Goal: Task Accomplishment & Management: Use online tool/utility

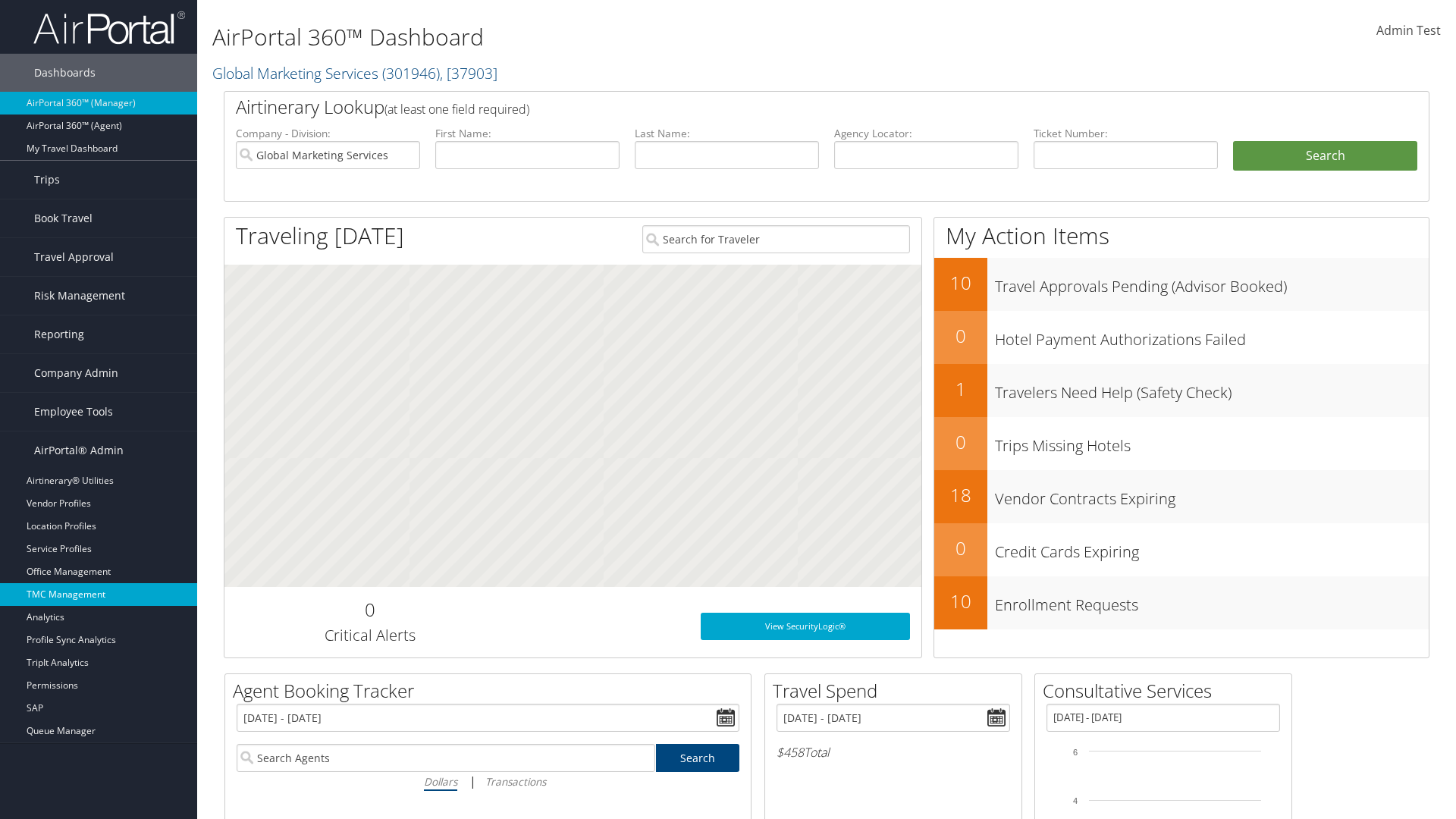
click at [99, 595] on link "TMC Management" at bounding box center [98, 594] width 197 height 23
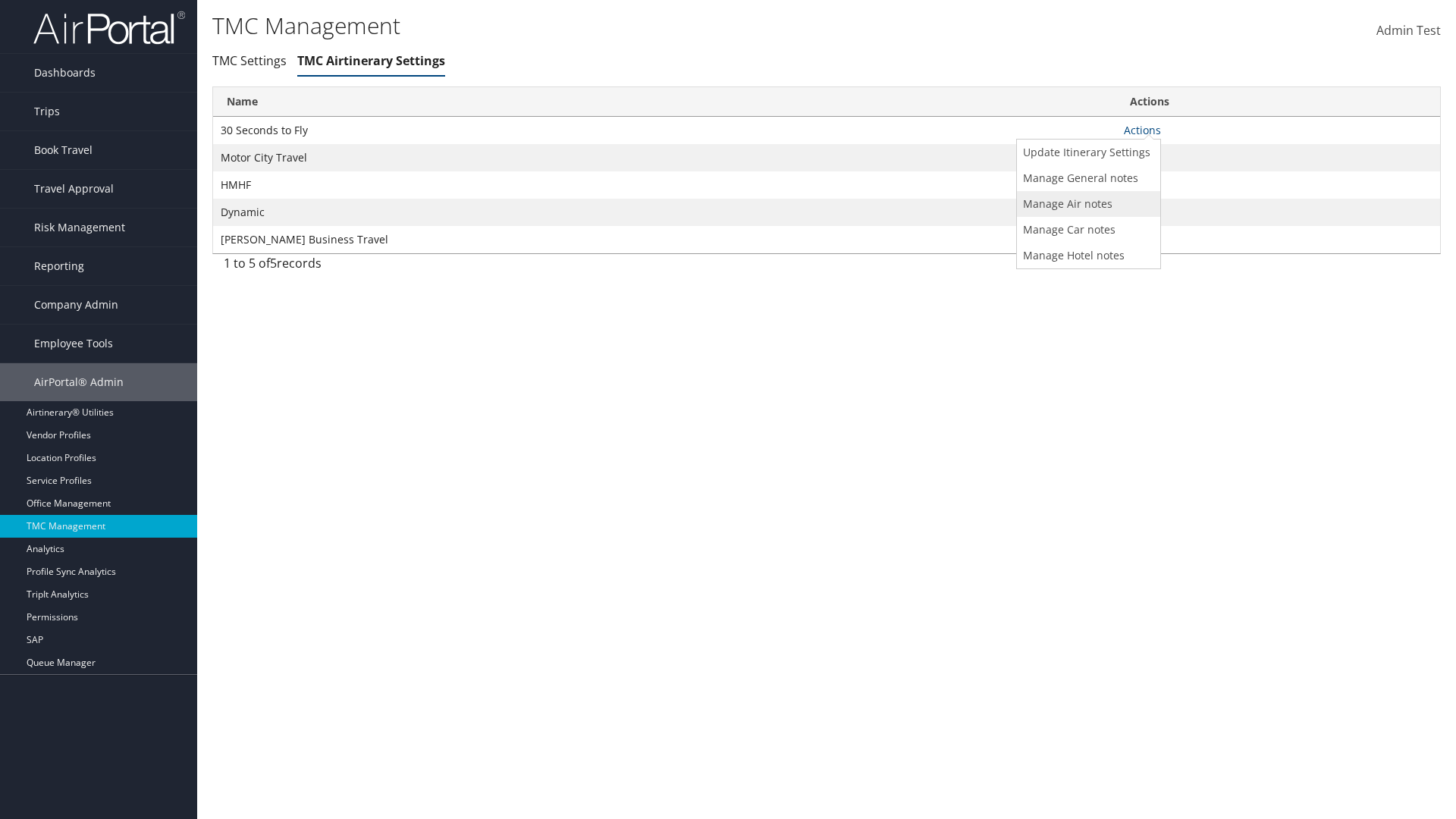
click at [1086, 203] on link "Manage Air notes" at bounding box center [1087, 203] width 140 height 26
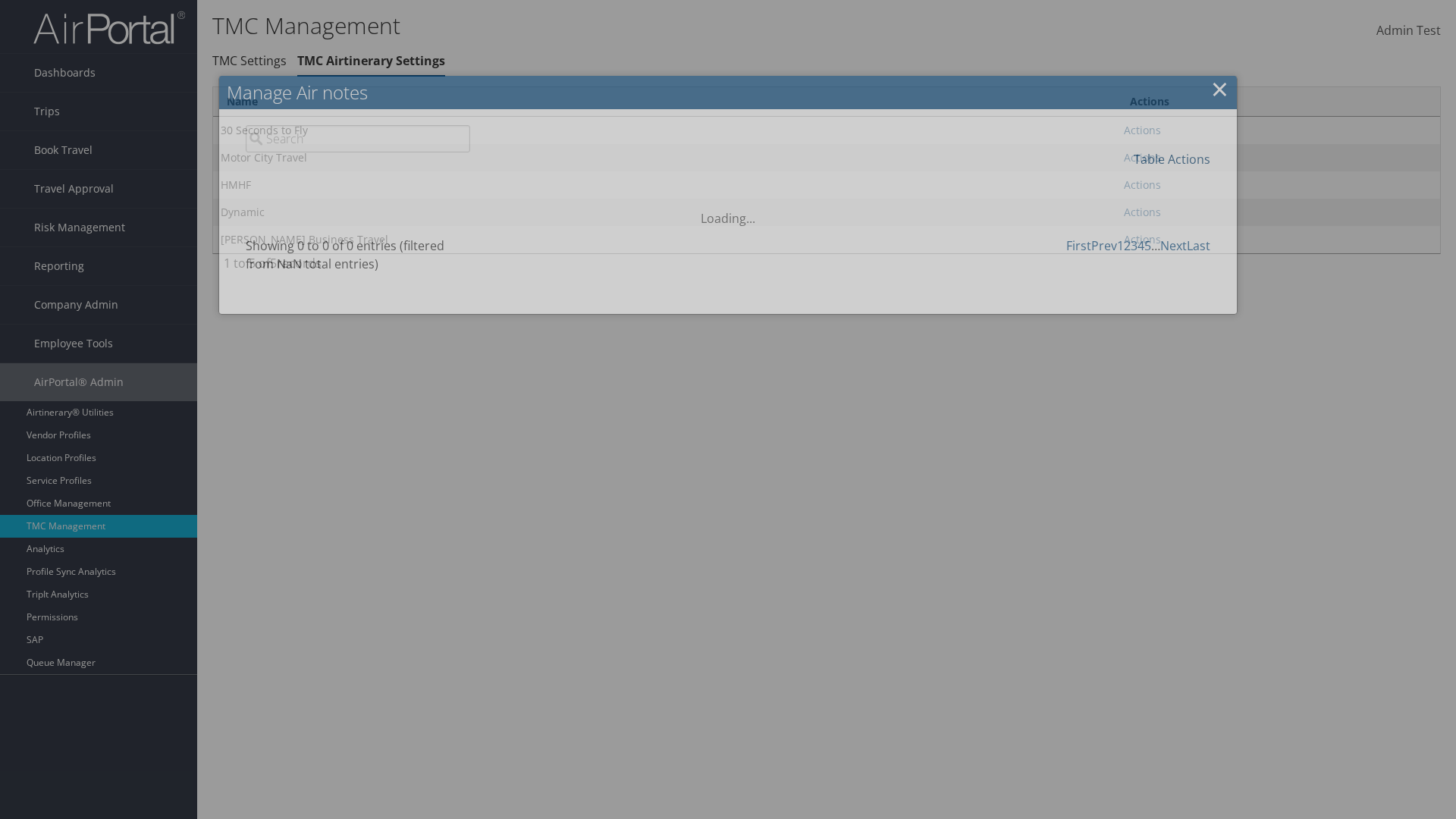
click at [1172, 158] on link "Table Actions" at bounding box center [1171, 159] width 76 height 17
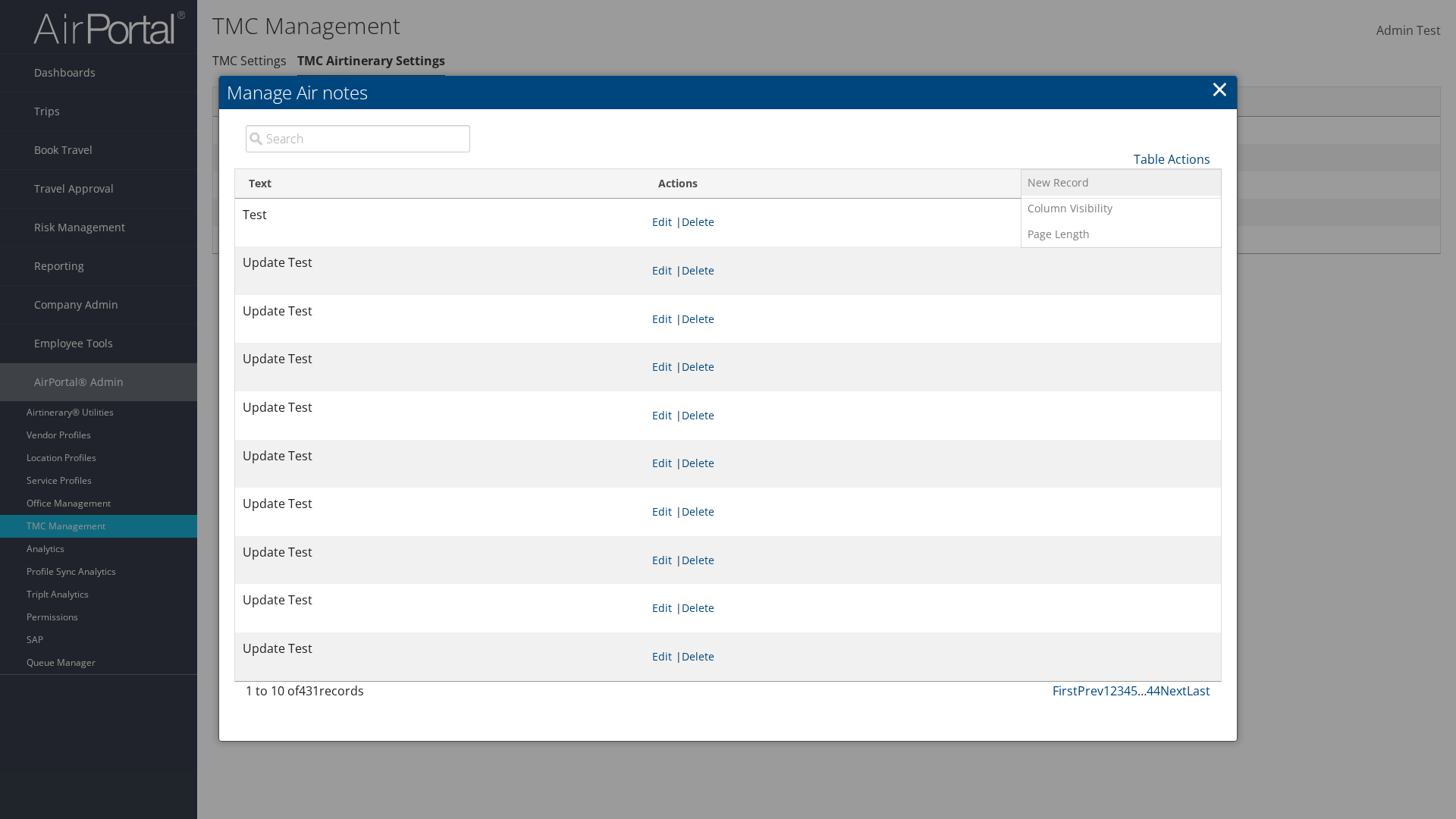
click at [1121, 182] on link "New Record" at bounding box center [1121, 183] width 199 height 26
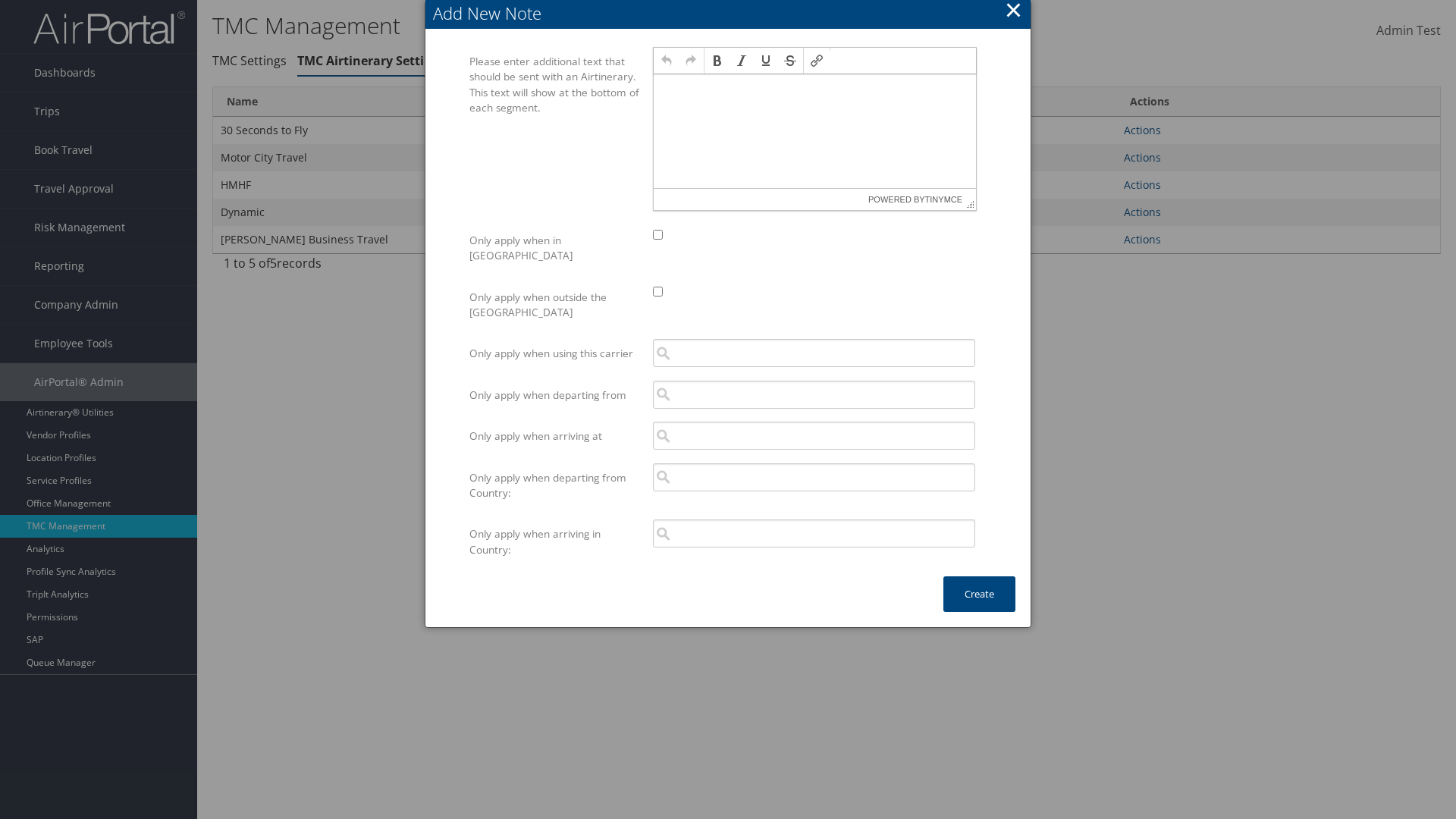
click at [814, 88] on p at bounding box center [815, 89] width 310 height 12
click at [979, 579] on button "Create" at bounding box center [979, 594] width 72 height 36
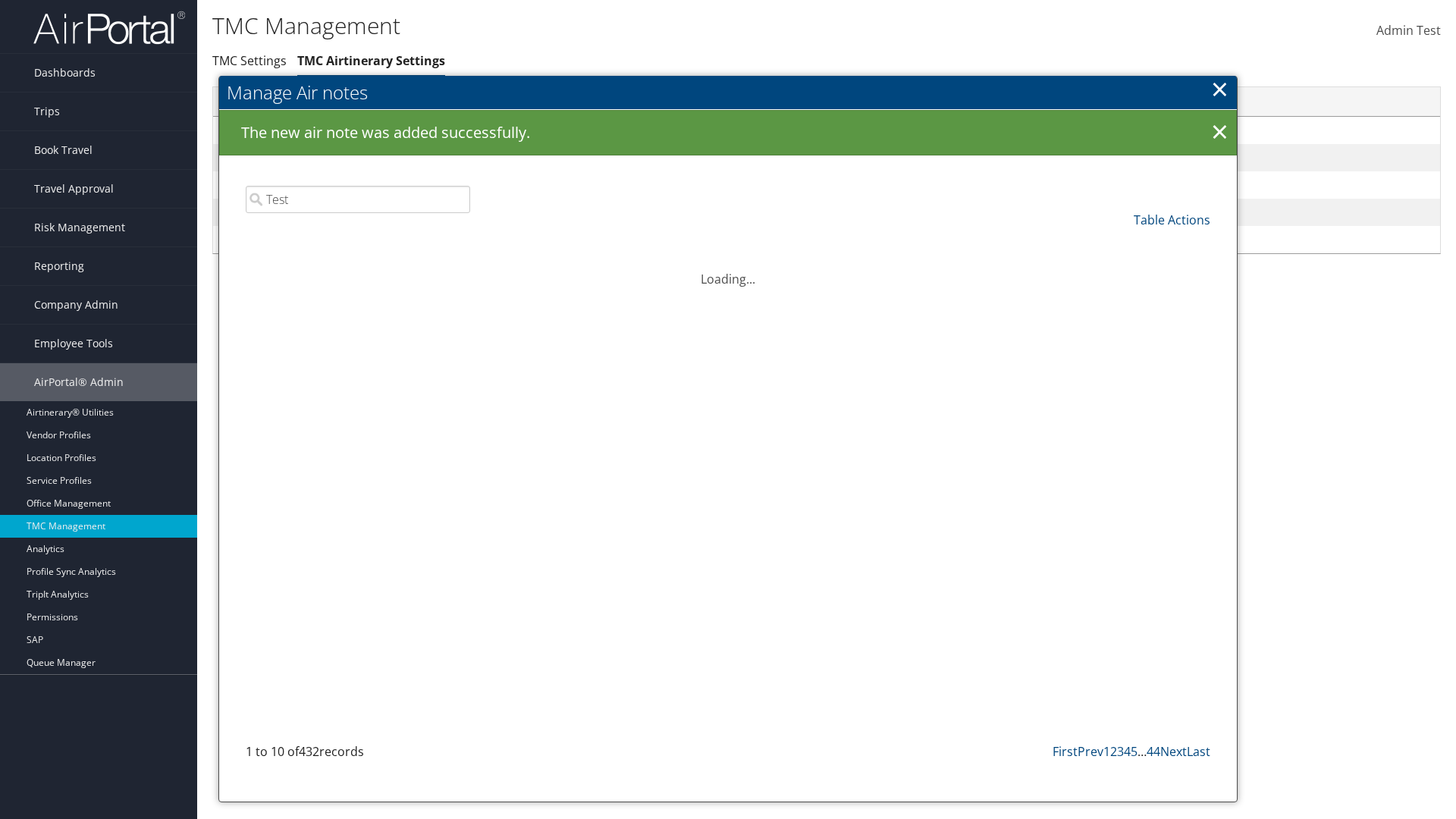
type input "Test"
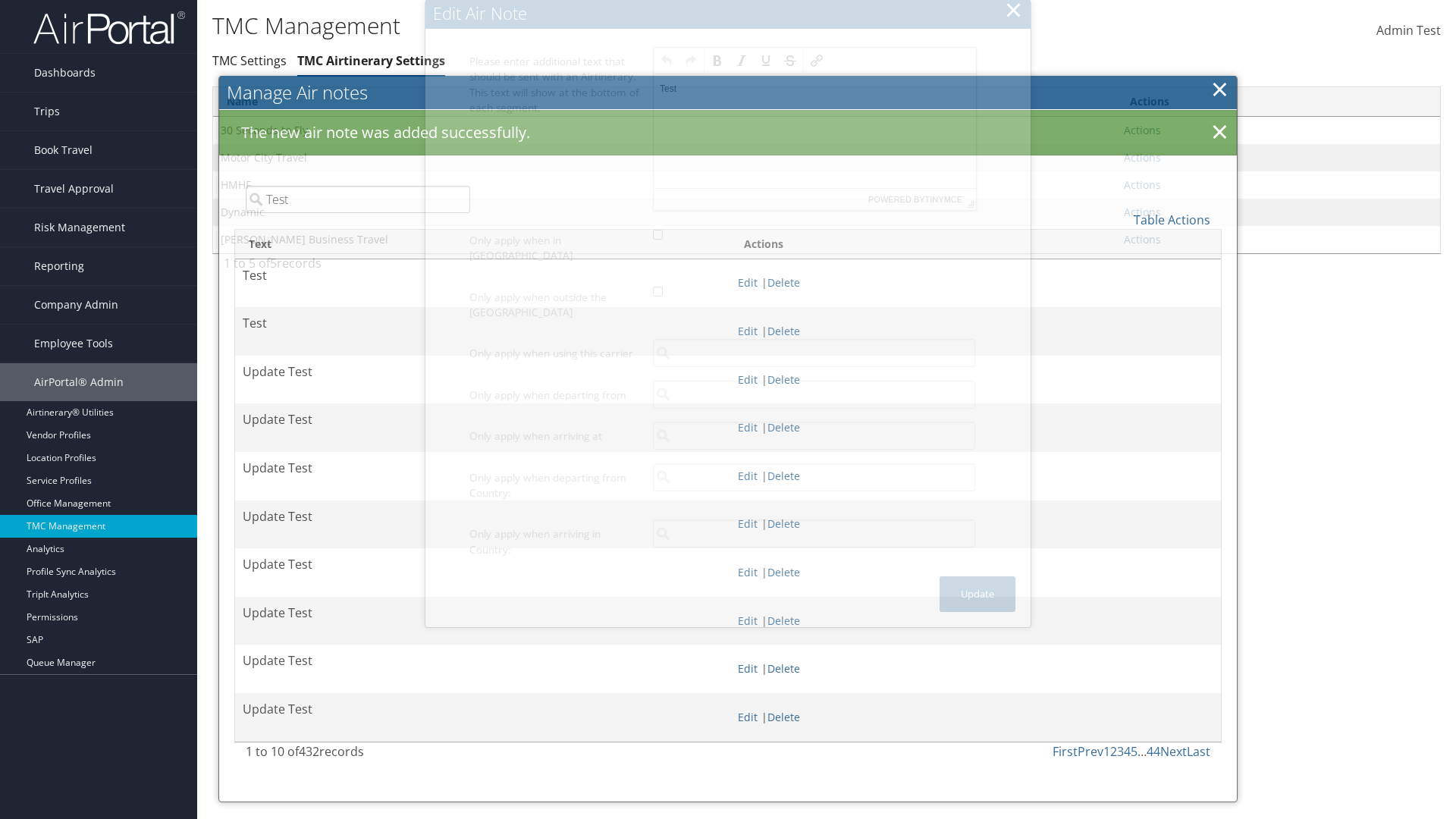
click at [814, 88] on p "Test" at bounding box center [815, 89] width 310 height 12
click at [978, 579] on button "Update" at bounding box center [978, 594] width 76 height 36
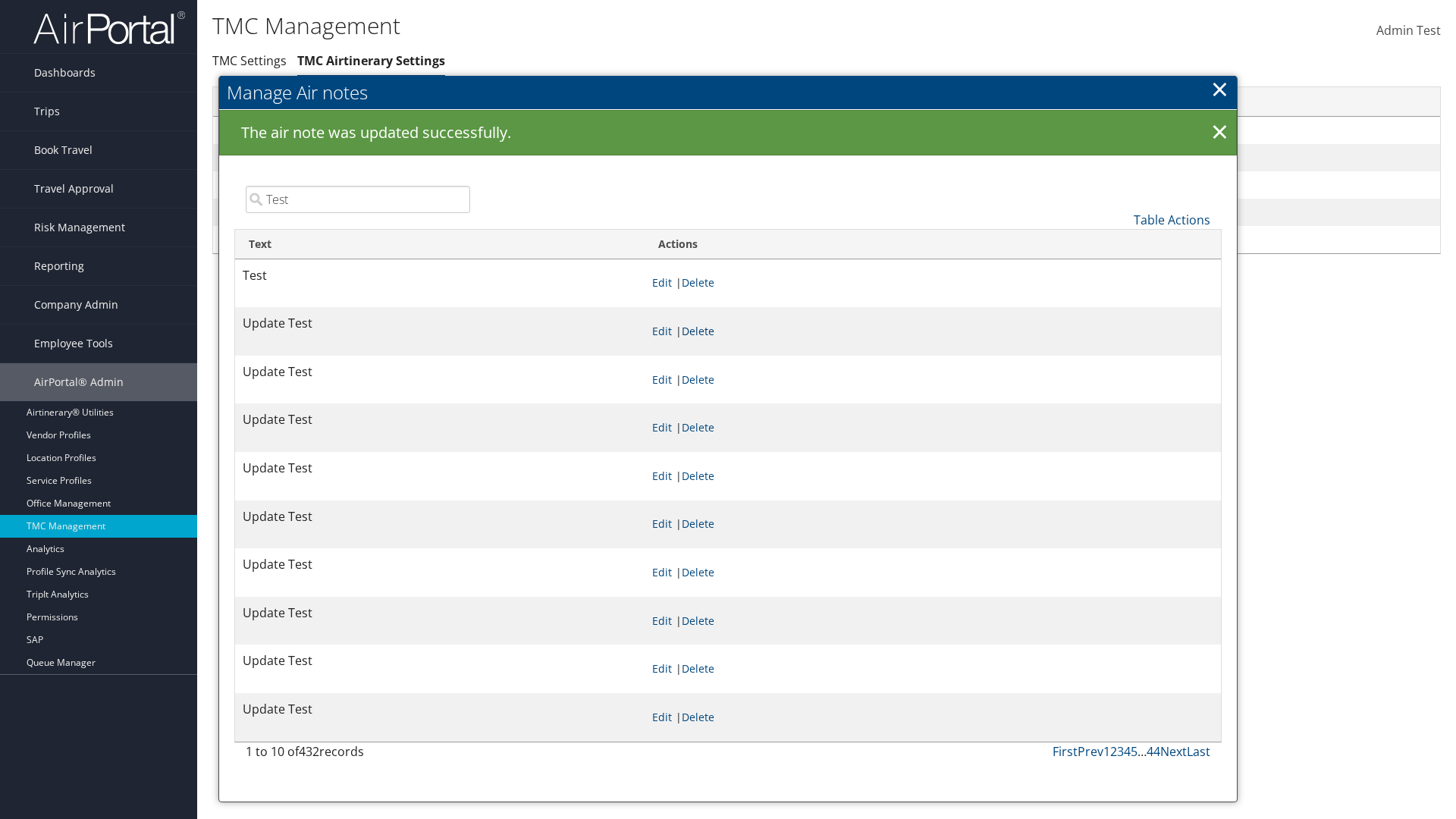
click at [715, 331] on link "Delete" at bounding box center [698, 331] width 33 height 14
